Goal: Information Seeking & Learning: Learn about a topic

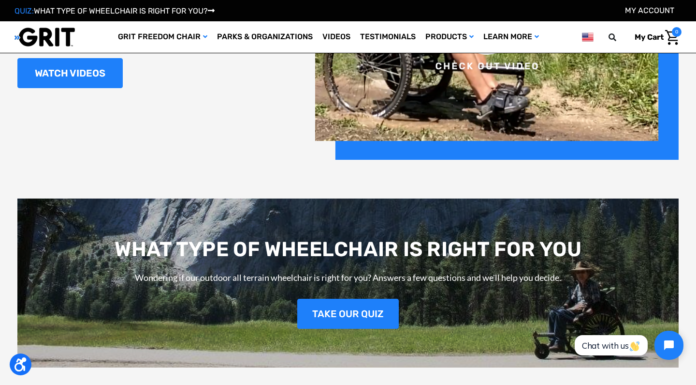
scroll to position [1275, 0]
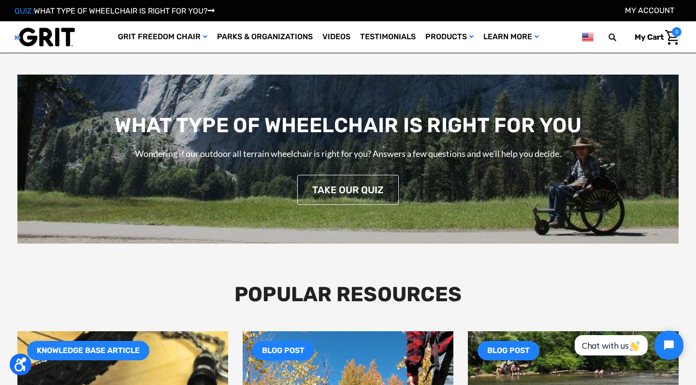
click at [344, 196] on link "TAKE OUR QUIZ" at bounding box center [348, 190] width 102 height 30
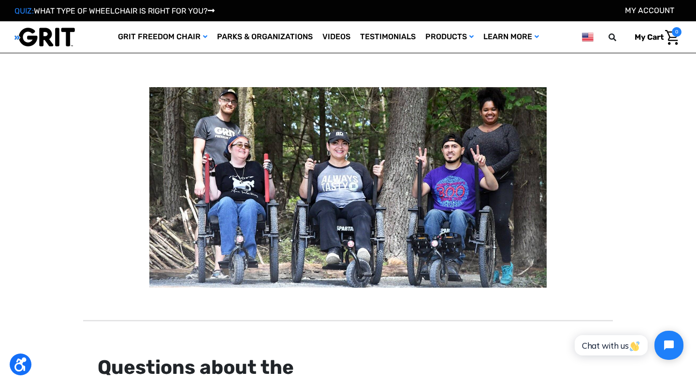
scroll to position [78, 0]
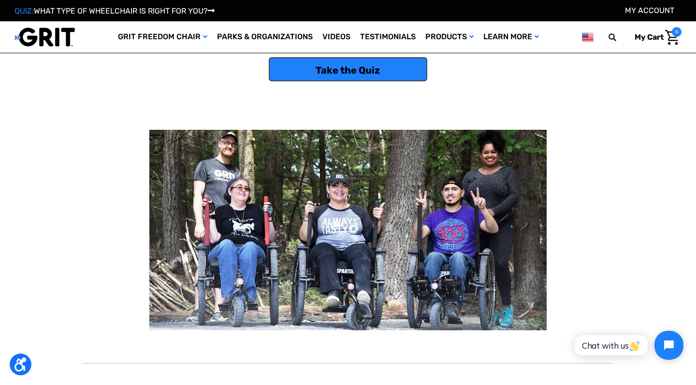
click at [336, 74] on link "Take the Quiz" at bounding box center [348, 69] width 159 height 24
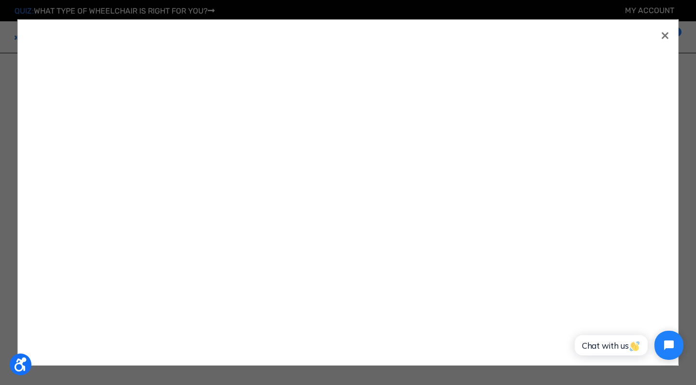
scroll to position [0, 0]
click at [664, 32] on span "×" at bounding box center [665, 35] width 9 height 18
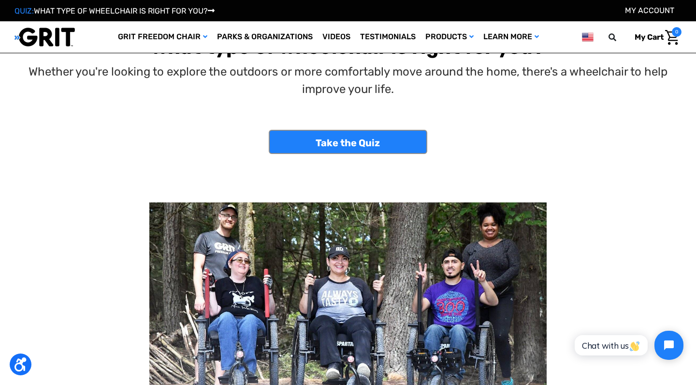
scroll to position [9, 0]
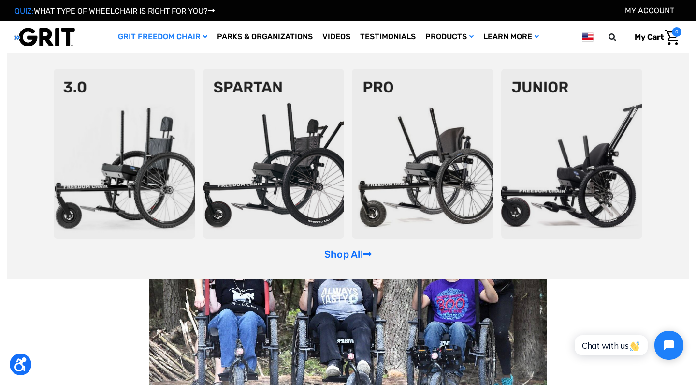
click at [574, 192] on img at bounding box center [573, 154] width 142 height 170
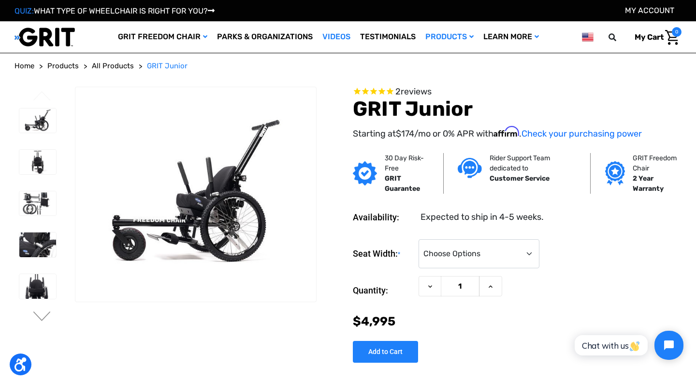
click at [336, 38] on link "Videos" at bounding box center [337, 36] width 38 height 31
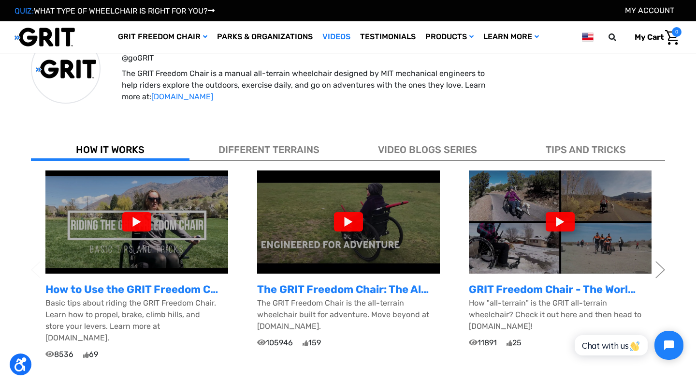
scroll to position [229, 0]
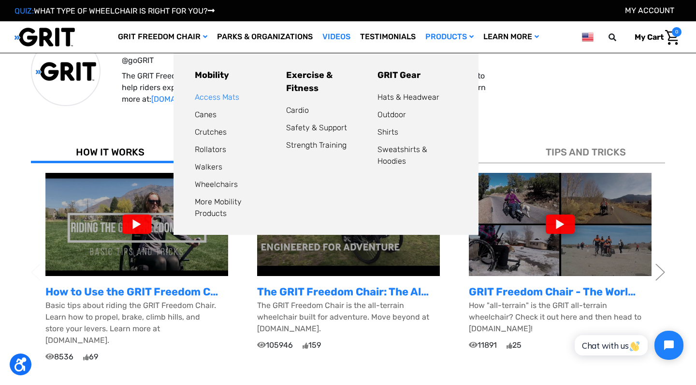
click at [204, 100] on link "Access Mats" at bounding box center [217, 96] width 44 height 9
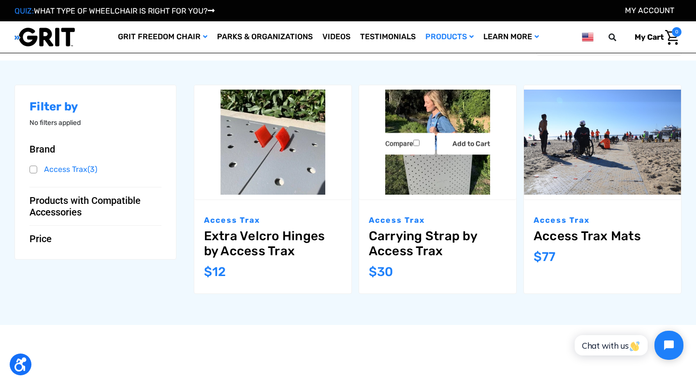
scroll to position [115, 0]
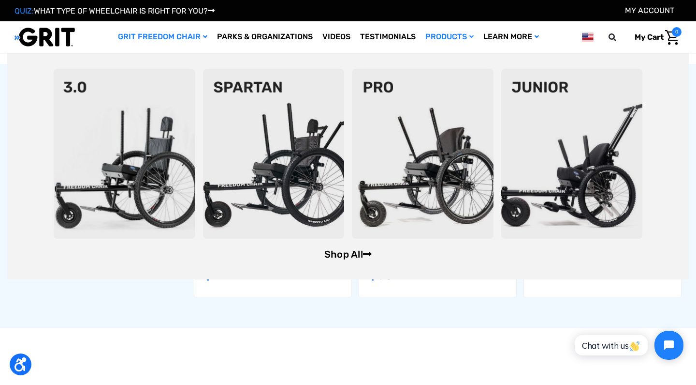
click at [351, 251] on link "Shop All" at bounding box center [348, 254] width 47 height 12
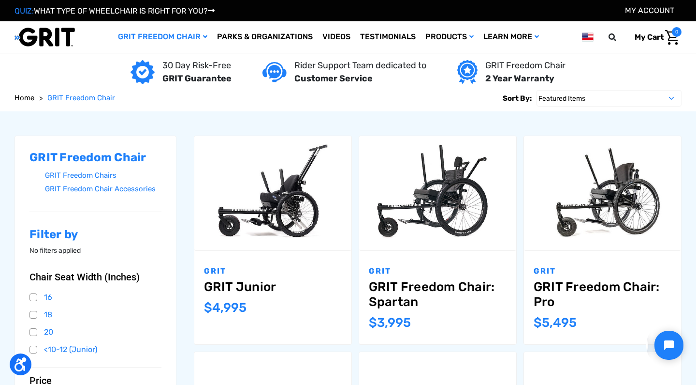
scroll to position [69, 0]
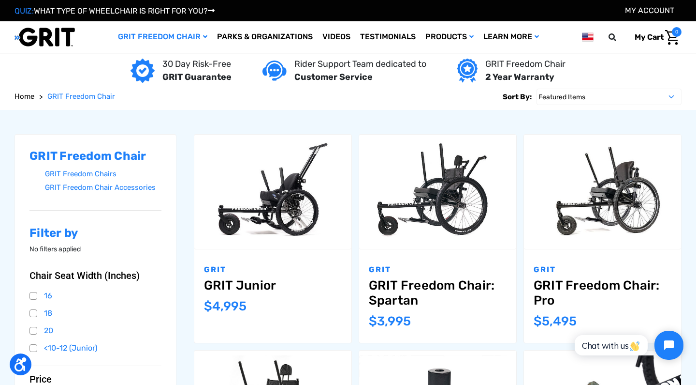
click at [162, 68] on div "30 Day Risk-Free GRIT Guarantee" at bounding box center [181, 71] width 101 height 26
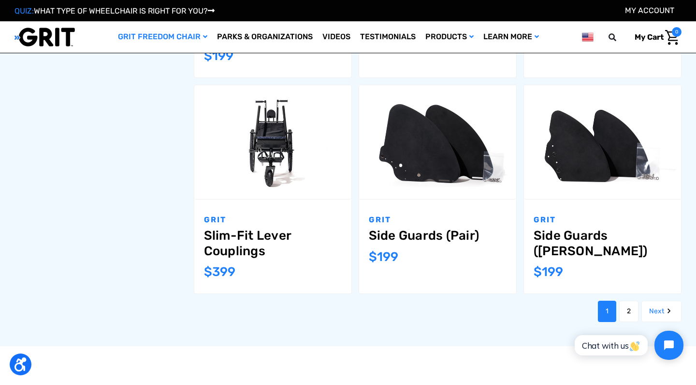
scroll to position [1032, 0]
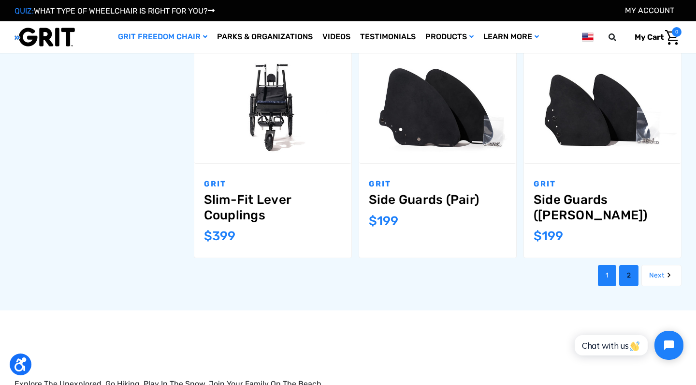
click at [631, 265] on link "2" at bounding box center [629, 275] width 19 height 21
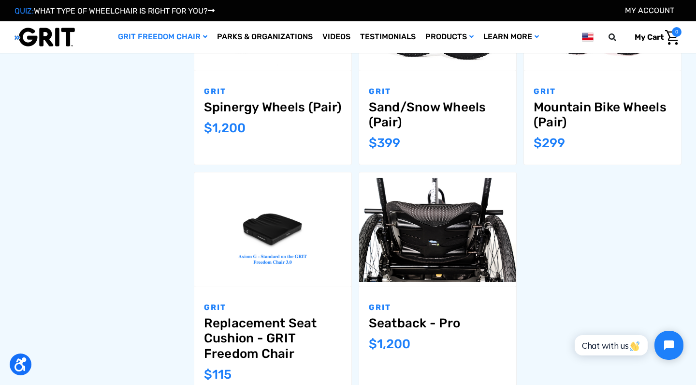
scroll to position [898, 0]
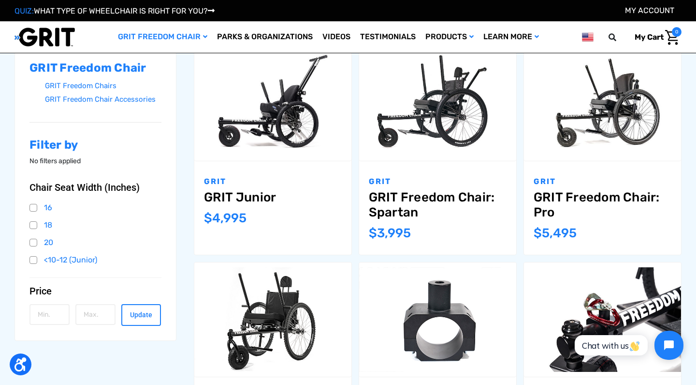
scroll to position [157, 0]
click at [412, 195] on link "GRIT Freedom Chair: Spartan" at bounding box center [438, 204] width 138 height 30
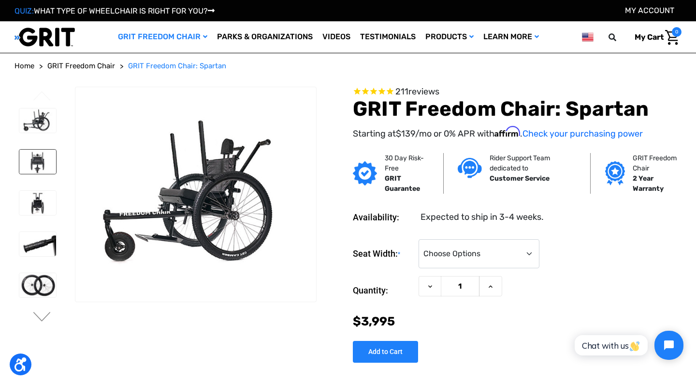
click at [24, 150] on img at bounding box center [37, 161] width 37 height 24
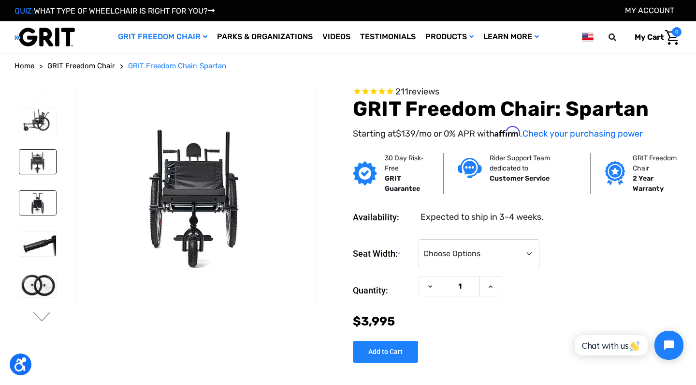
click at [35, 203] on img at bounding box center [37, 203] width 37 height 24
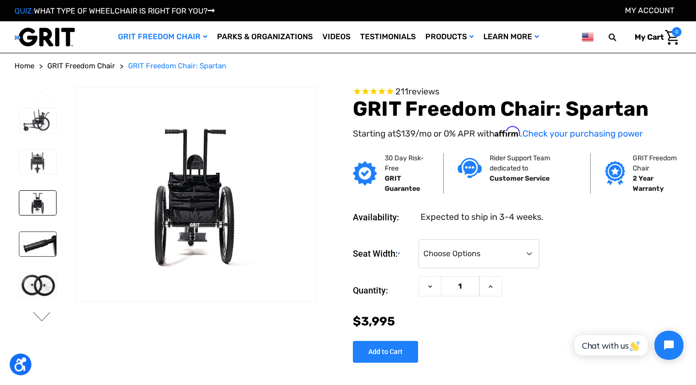
click at [27, 240] on img at bounding box center [37, 244] width 37 height 24
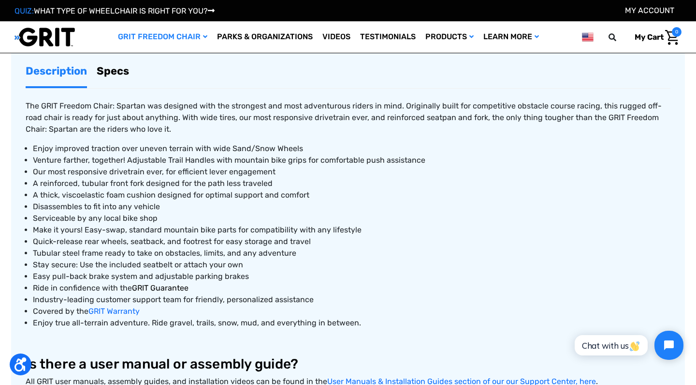
click at [167, 287] on span "GRIT Guarantee" at bounding box center [160, 287] width 57 height 9
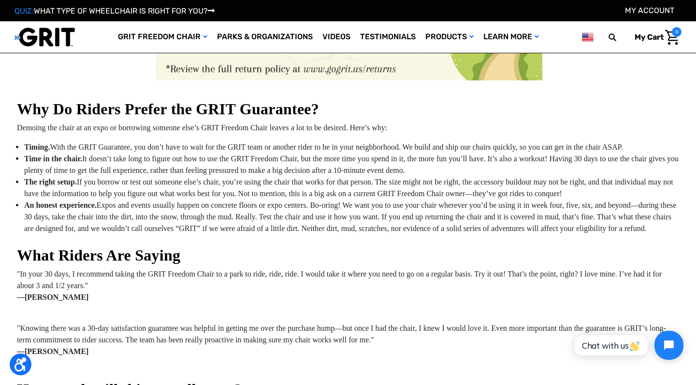
scroll to position [660, 0]
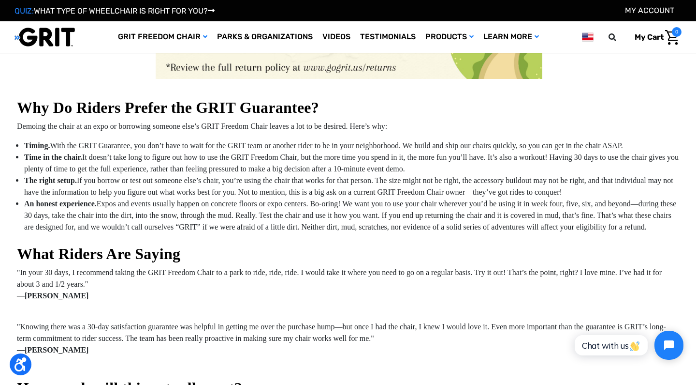
click at [118, 288] on span ""In your 30 days, I recommend taking the GRIT Freedom Chair to a park to ride, …" at bounding box center [339, 278] width 645 height 20
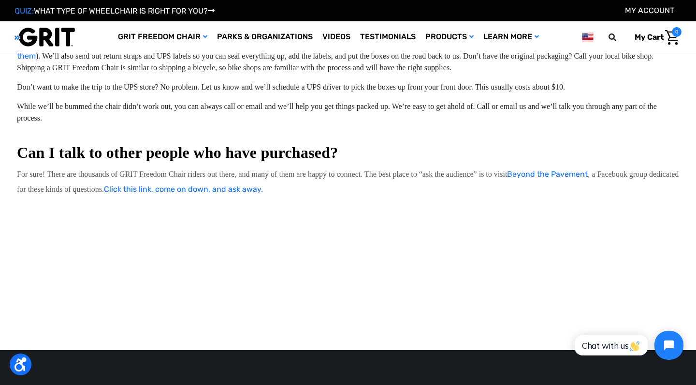
scroll to position [1226, 0]
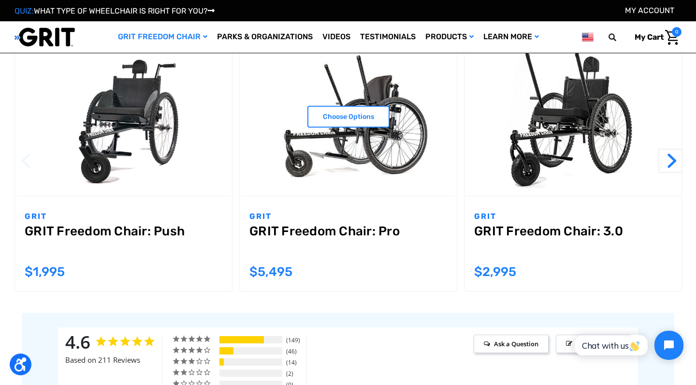
scroll to position [1017, 0]
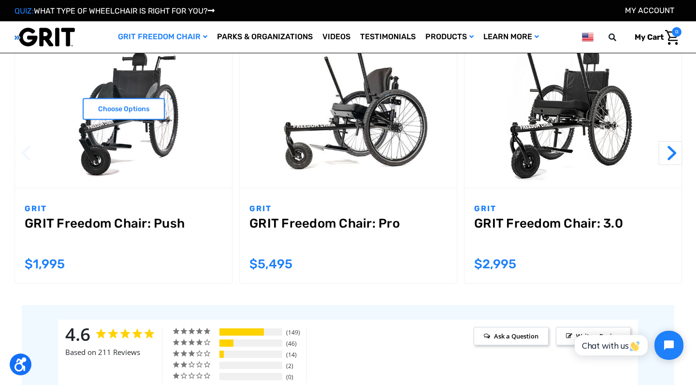
click at [139, 224] on link "GRIT Freedom Chair: Push" at bounding box center [124, 233] width 198 height 35
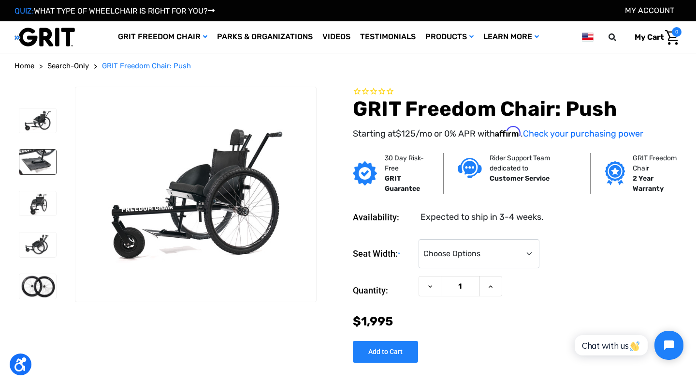
click at [30, 171] on img at bounding box center [37, 161] width 37 height 25
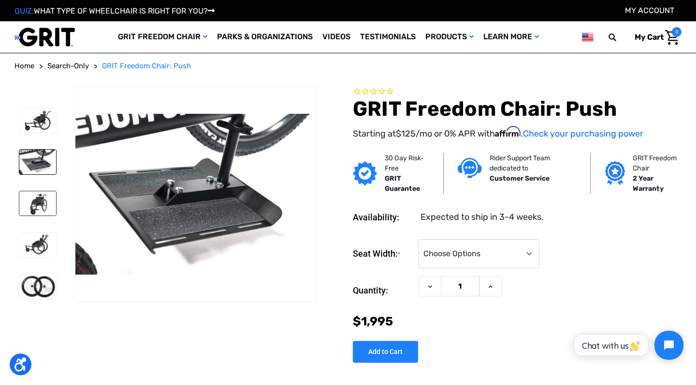
click at [43, 203] on img at bounding box center [37, 203] width 37 height 25
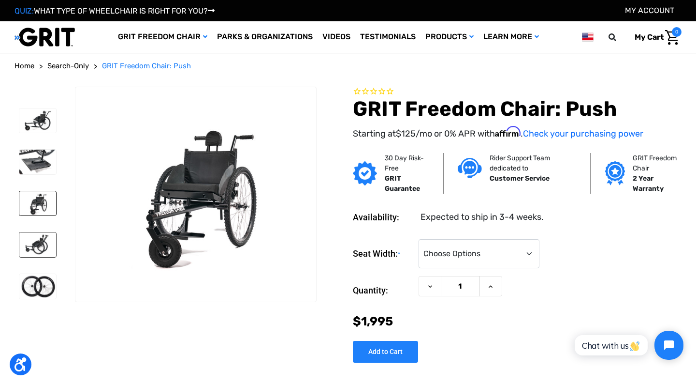
click at [36, 237] on img at bounding box center [37, 244] width 37 height 25
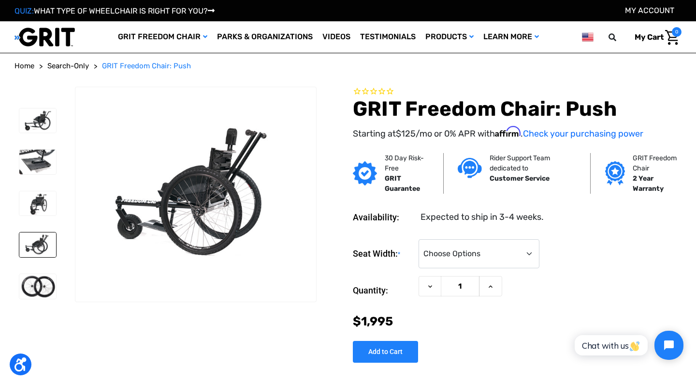
click at [35, 269] on li at bounding box center [37, 286] width 45 height 34
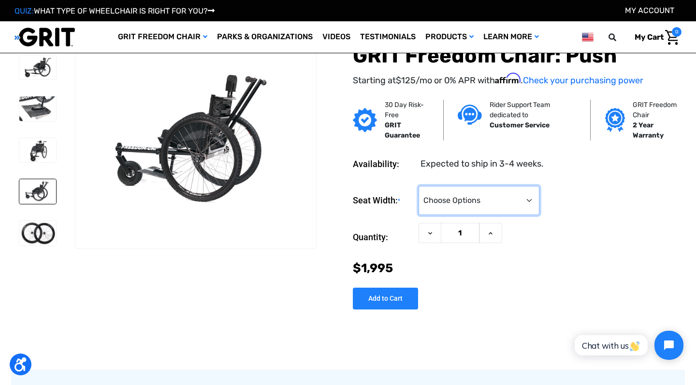
select select "324"
click at [367, 195] on label "Seat Width: *" at bounding box center [383, 201] width 61 height 30
click at [419, 195] on select "Choose Options 16" 18" 20"" at bounding box center [479, 200] width 121 height 29
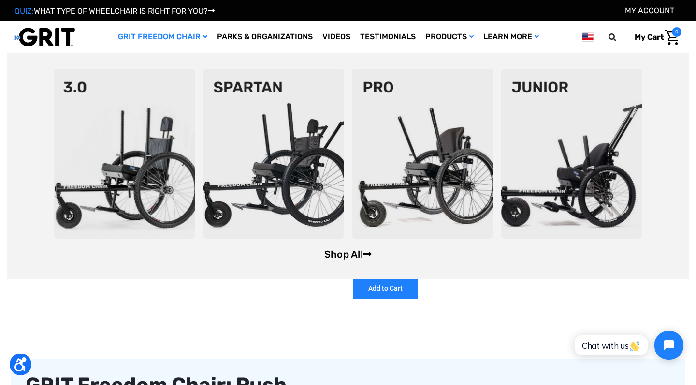
click at [344, 252] on link "Shop All" at bounding box center [348, 254] width 47 height 12
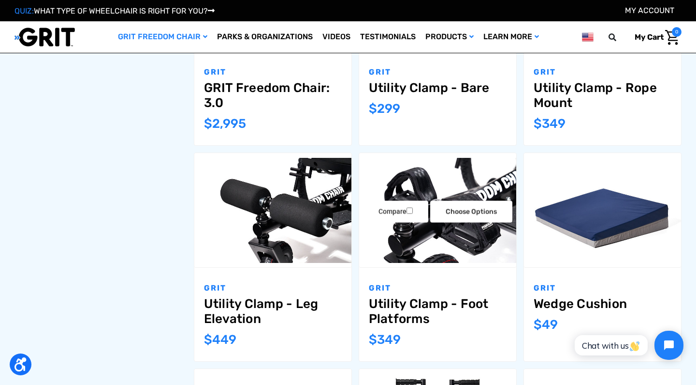
scroll to position [484, 0]
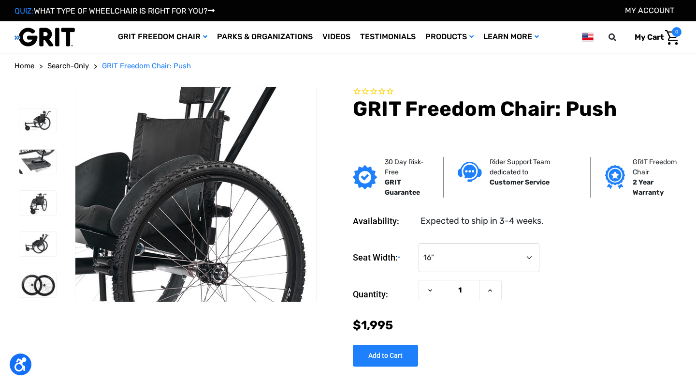
select select "324"
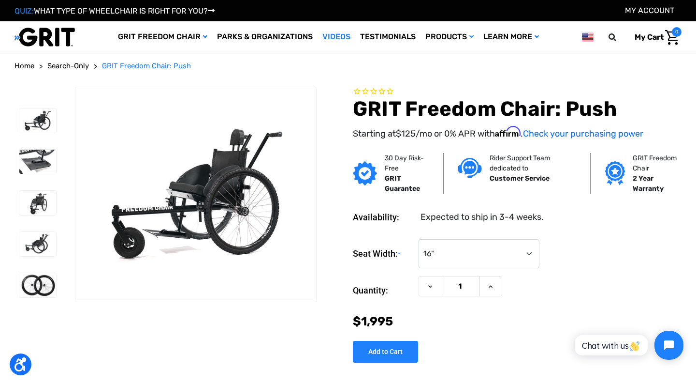
click at [341, 44] on link "Videos" at bounding box center [337, 36] width 38 height 31
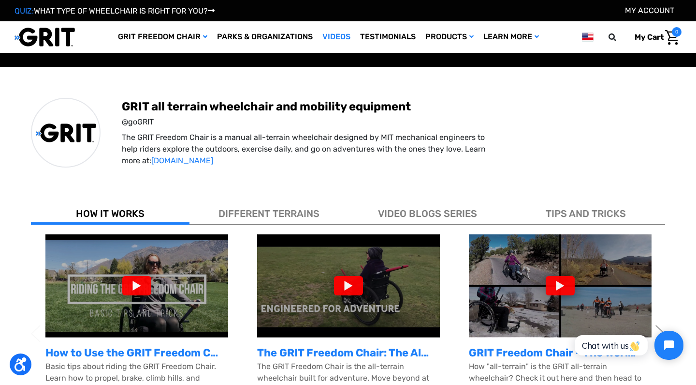
scroll to position [258, 0]
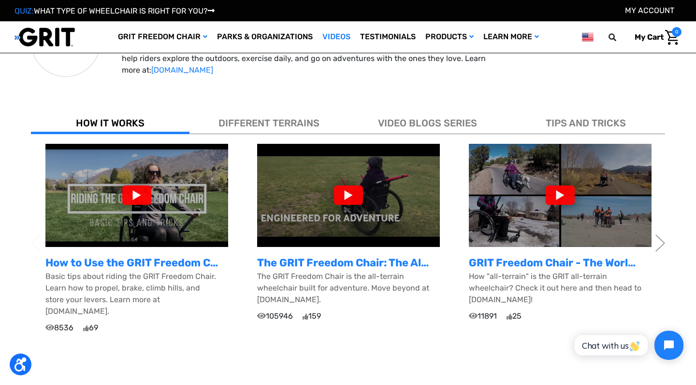
click at [289, 113] on div "DIFFERENT TERRAINS" at bounding box center [269, 121] width 159 height 26
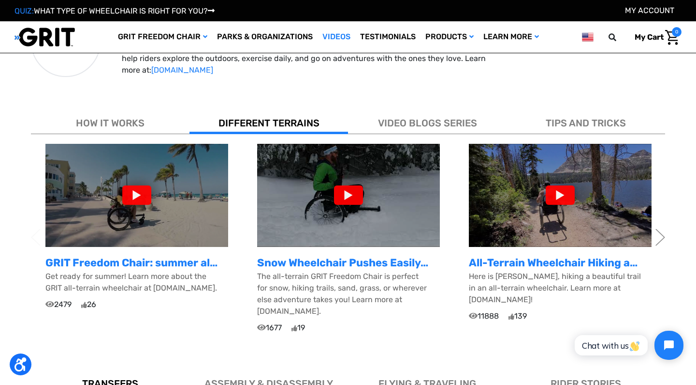
click at [140, 136] on div "HOW IT WORKS DIFFERENT TERRAINS VIDEO BLOGS SERIES TIPS AND TRICKS Previous How…" at bounding box center [348, 226] width 635 height 237
click at [137, 124] on span "HOW IT WORKS" at bounding box center [110, 123] width 69 height 12
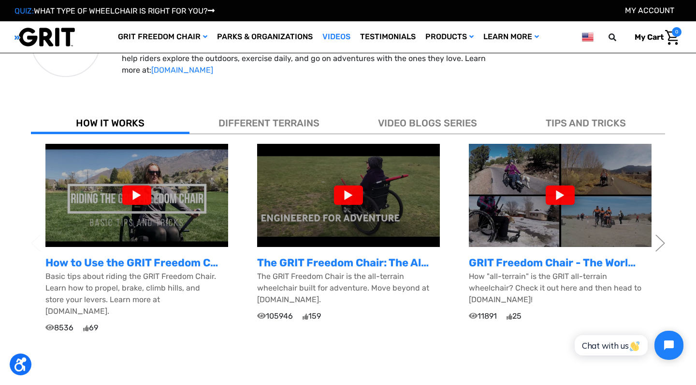
click at [379, 268] on p "The GRIT Freedom Chair: The All-Terrain Wheelchair Built for Adventure" at bounding box center [348, 262] width 183 height 16
click at [386, 256] on p "The GRIT Freedom Chair: The All-Terrain Wheelchair Built for Adventure" at bounding box center [348, 262] width 183 height 16
click at [327, 171] on img at bounding box center [348, 195] width 183 height 103
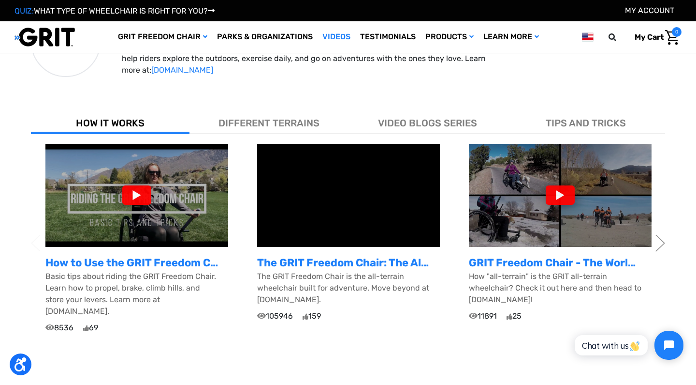
scroll to position [0, 0]
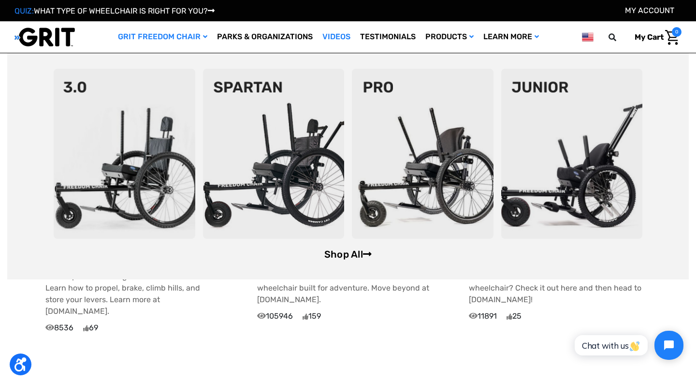
click at [356, 252] on link "Shop All" at bounding box center [348, 254] width 47 height 12
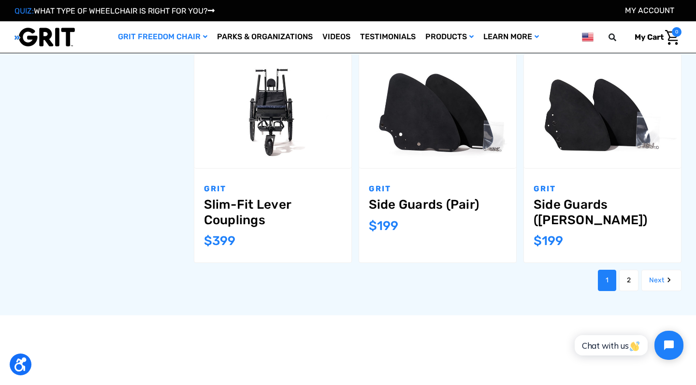
scroll to position [1028, 0]
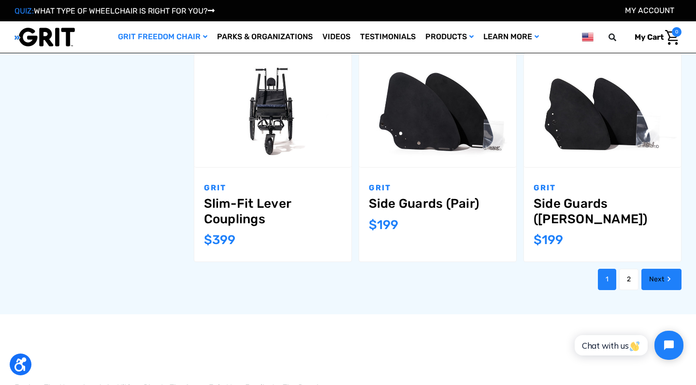
click at [662, 268] on link "Next" at bounding box center [662, 278] width 40 height 21
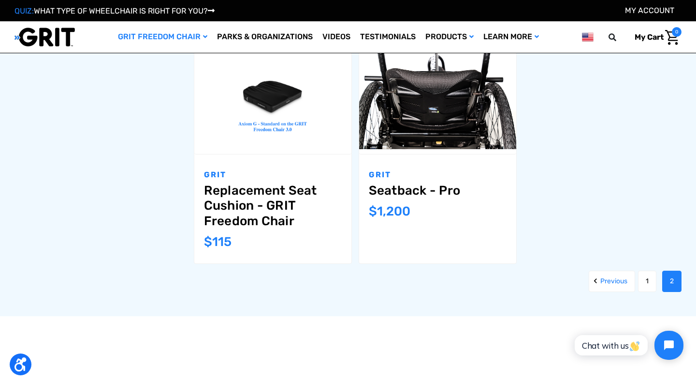
scroll to position [1026, 0]
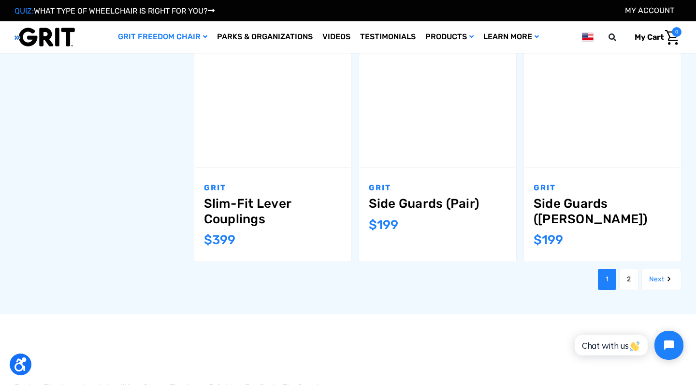
scroll to position [208, 0]
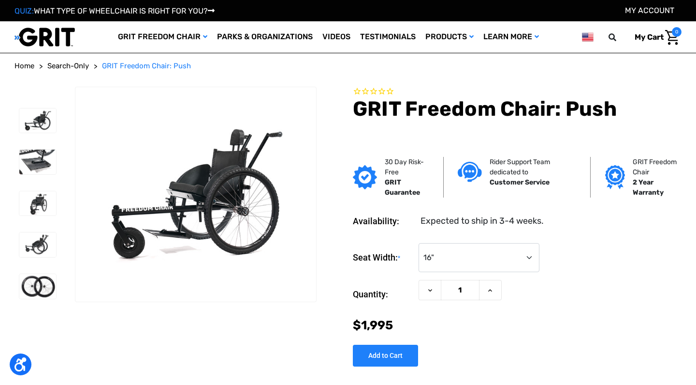
select select "324"
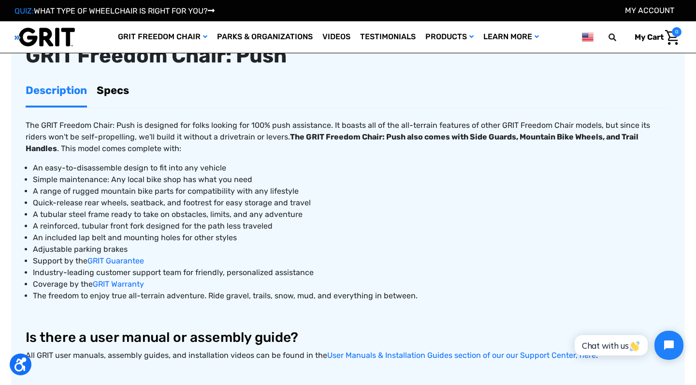
click at [126, 94] on link "Specs" at bounding box center [113, 90] width 32 height 30
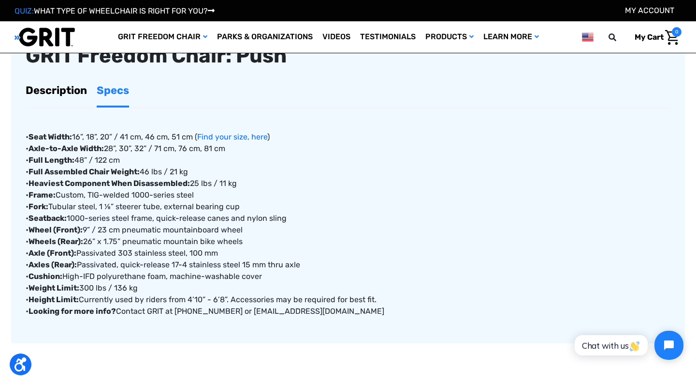
click at [329, 170] on div "• Seat Width: 16”, 18”, 20” / 41 cm, 46 cm, 51 cm ( Find your size, here ) • Ax…" at bounding box center [348, 212] width 645 height 209
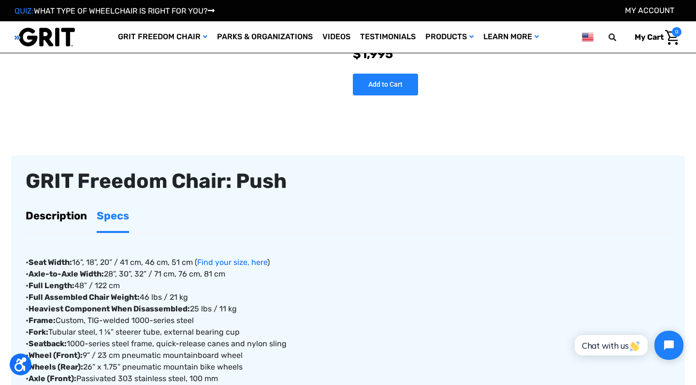
scroll to position [224, 0]
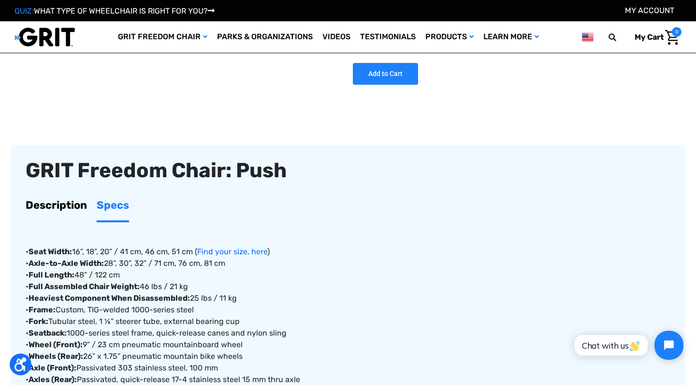
click at [72, 207] on link "Description" at bounding box center [56, 205] width 61 height 30
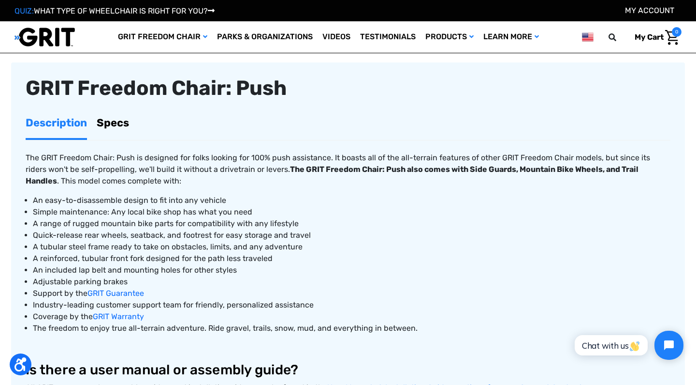
scroll to position [306, 0]
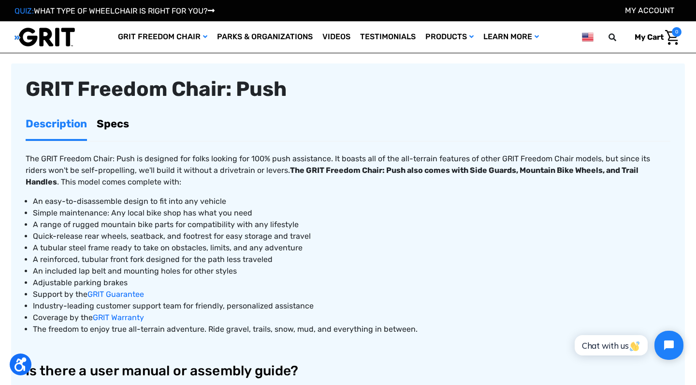
click at [365, 305] on li "Industry-leading customer support team for friendly, personalized assistance" at bounding box center [352, 306] width 638 height 12
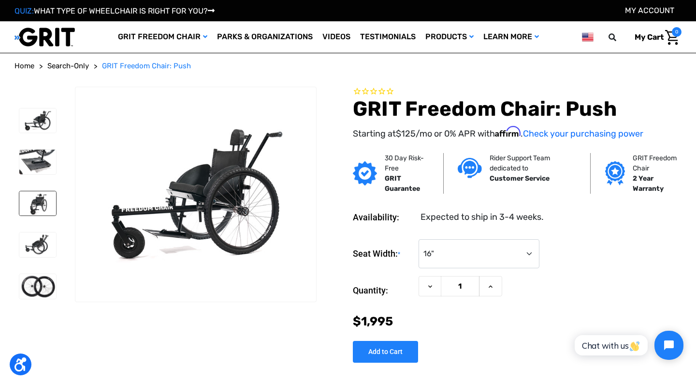
scroll to position [0, 0]
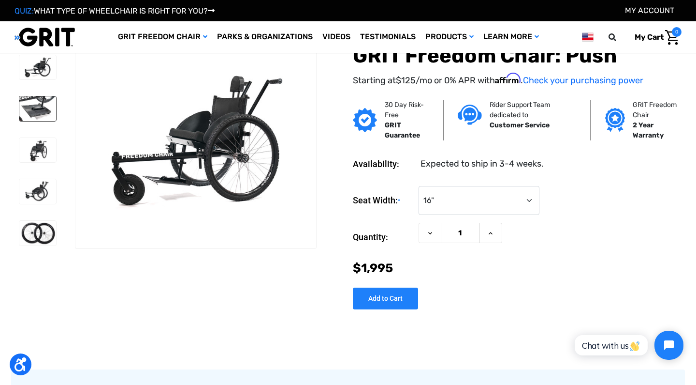
click at [32, 100] on img at bounding box center [37, 108] width 37 height 25
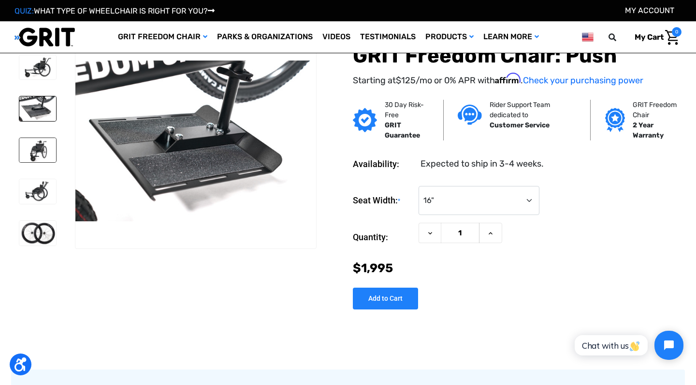
click at [30, 147] on img at bounding box center [37, 150] width 37 height 25
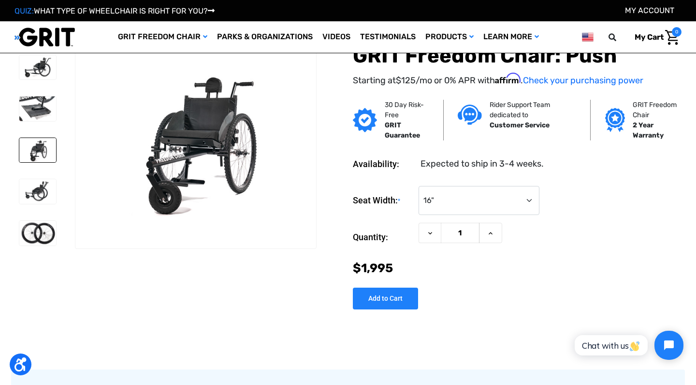
click at [28, 174] on li at bounding box center [37, 191] width 45 height 34
click at [37, 209] on div at bounding box center [37, 153] width 45 height 206
click at [32, 191] on img at bounding box center [37, 191] width 37 height 25
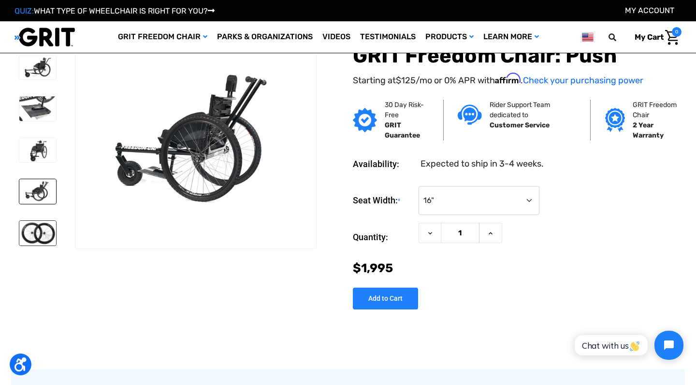
click at [36, 233] on img at bounding box center [37, 233] width 37 height 25
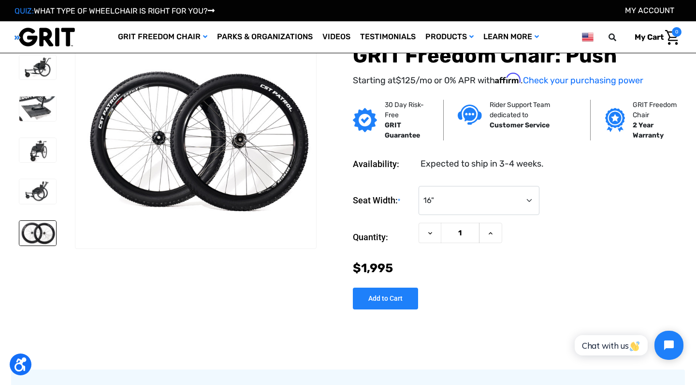
click at [38, 242] on img at bounding box center [37, 233] width 37 height 25
click at [164, 294] on section at bounding box center [165, 165] width 309 height 265
click at [37, 68] on img at bounding box center [37, 67] width 37 height 25
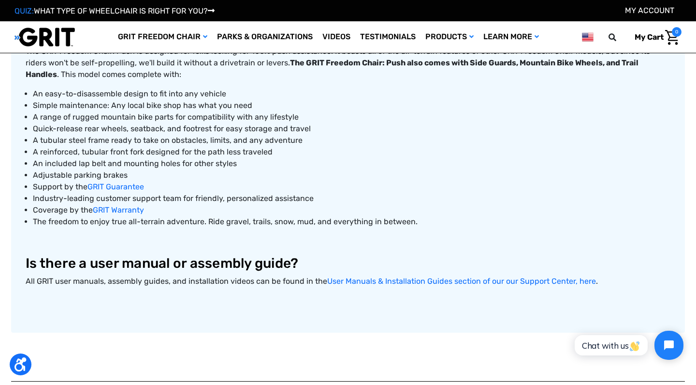
scroll to position [419, 0]
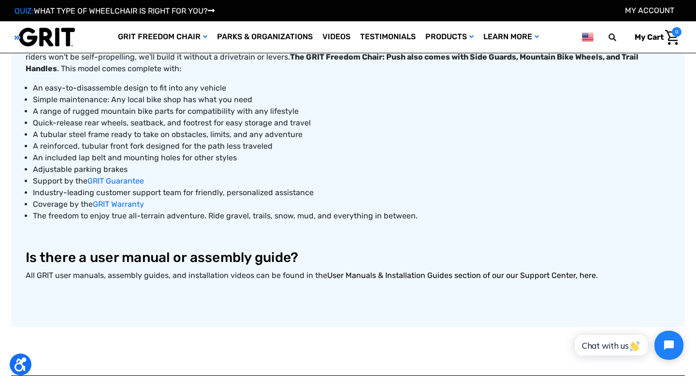
click at [465, 274] on link "User Manuals & Installation Guides section of our our Support Center, here" at bounding box center [461, 274] width 269 height 9
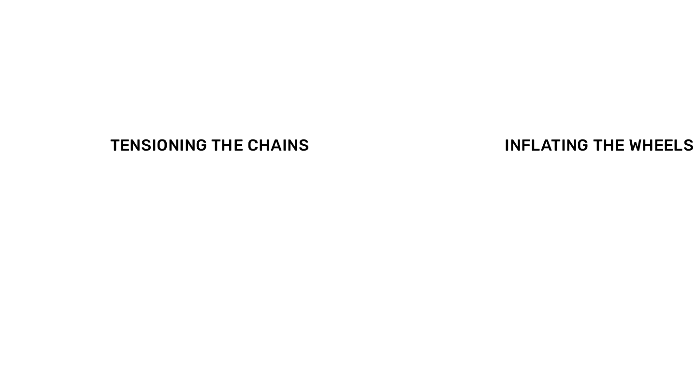
scroll to position [800, 0]
